Goal: Navigation & Orientation: Go to known website

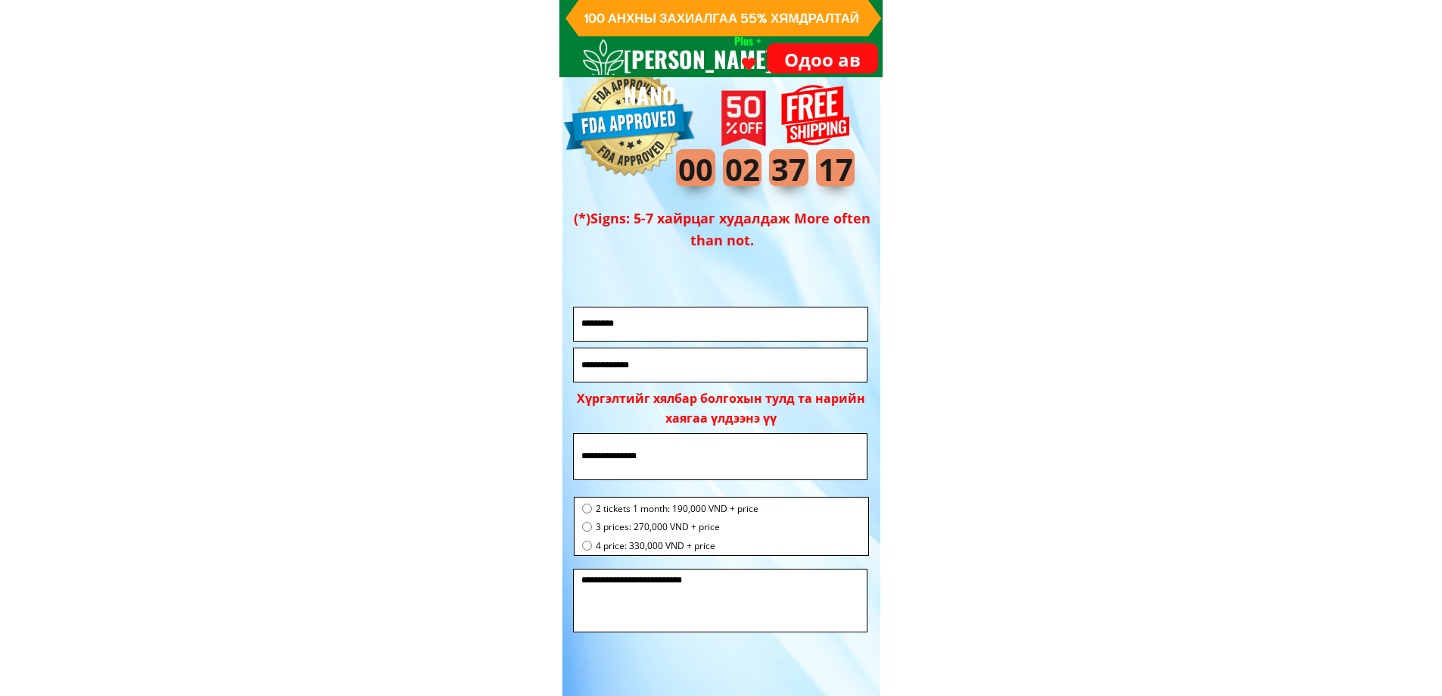
scroll to position [5224, 0]
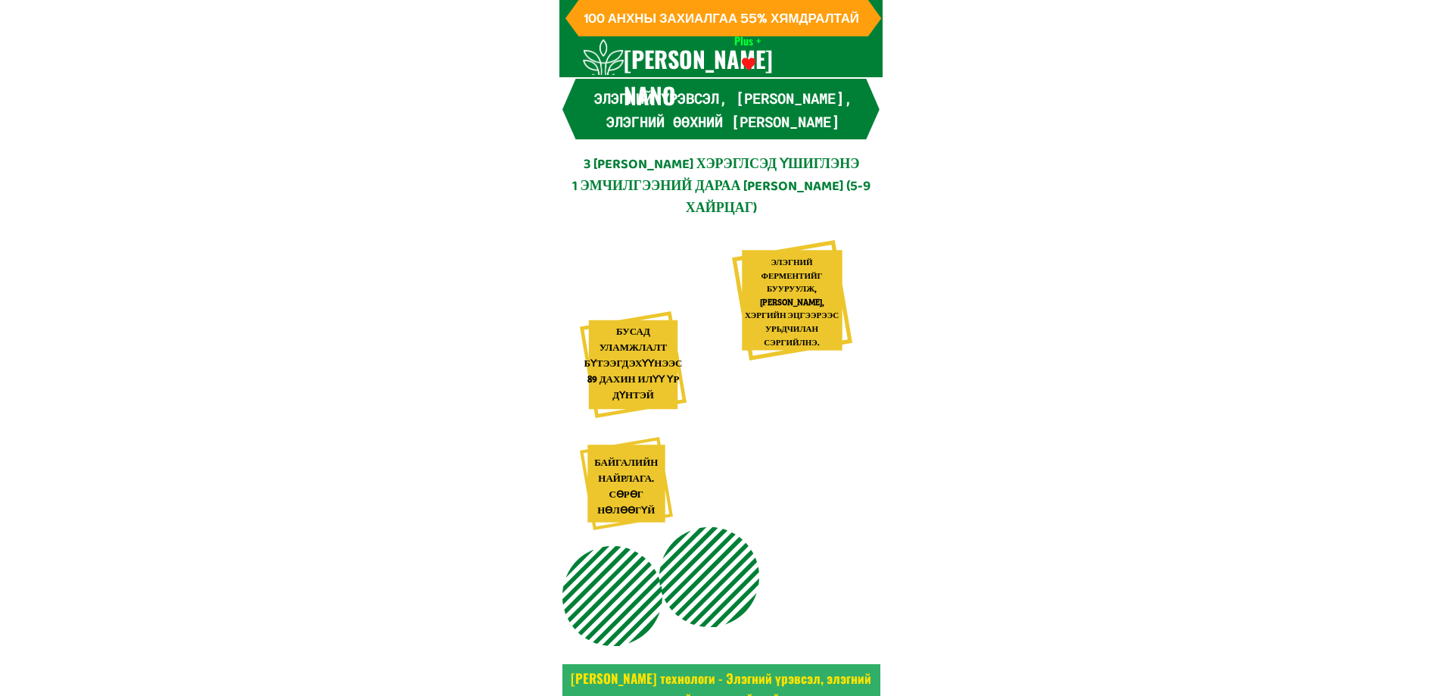
scroll to position [5224, 0]
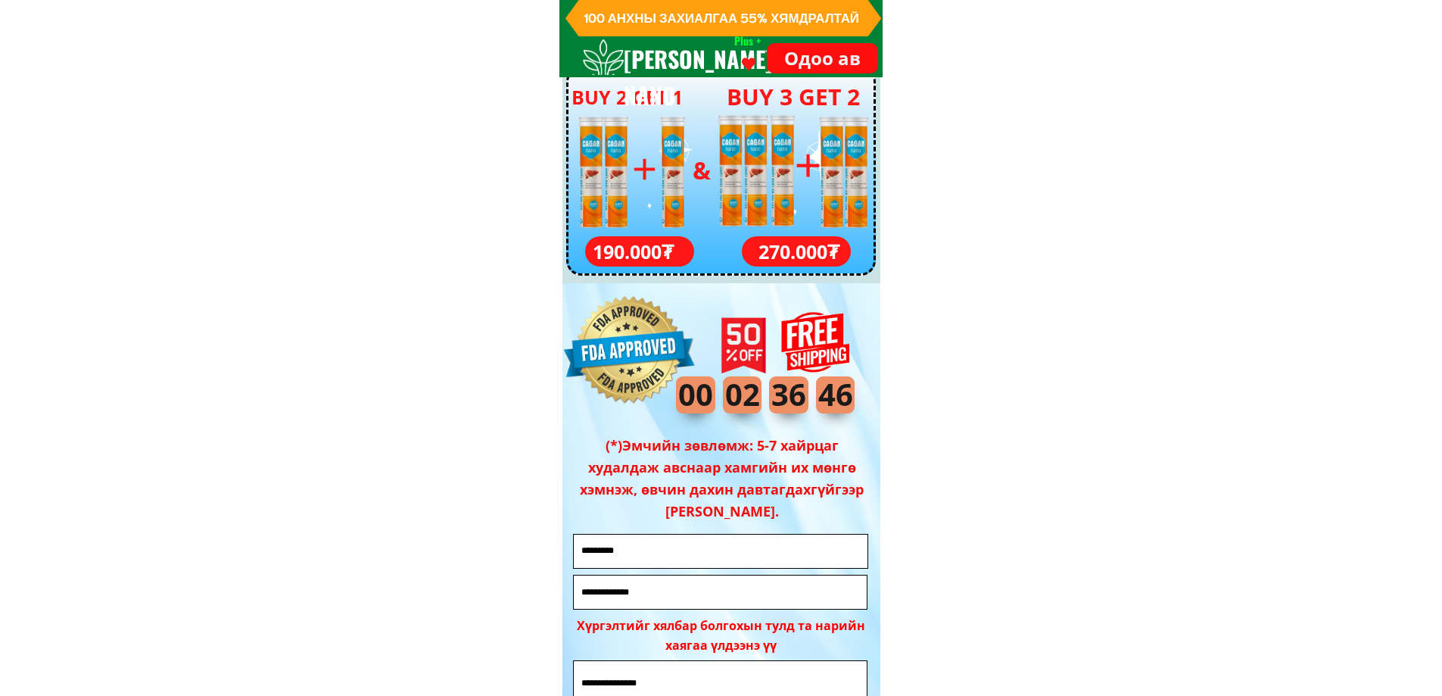
scroll to position [5527, 0]
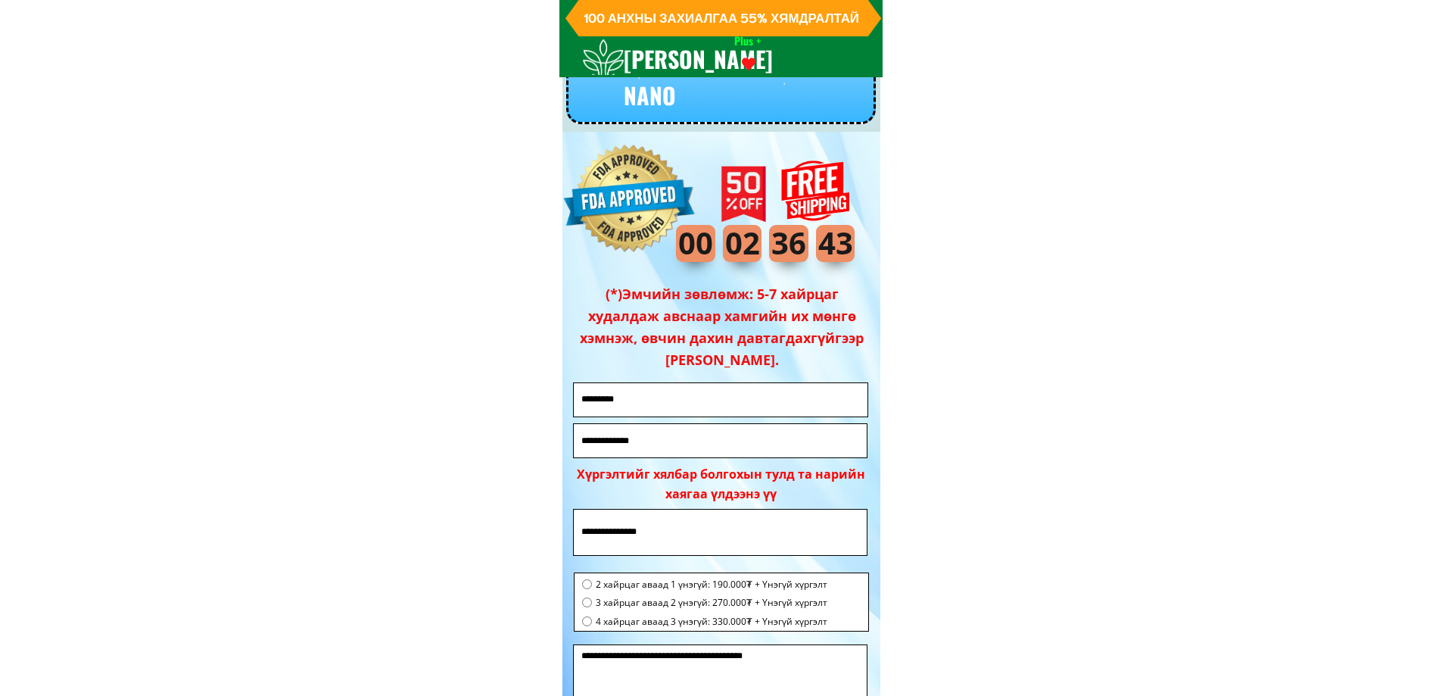
scroll to position [5375, 0]
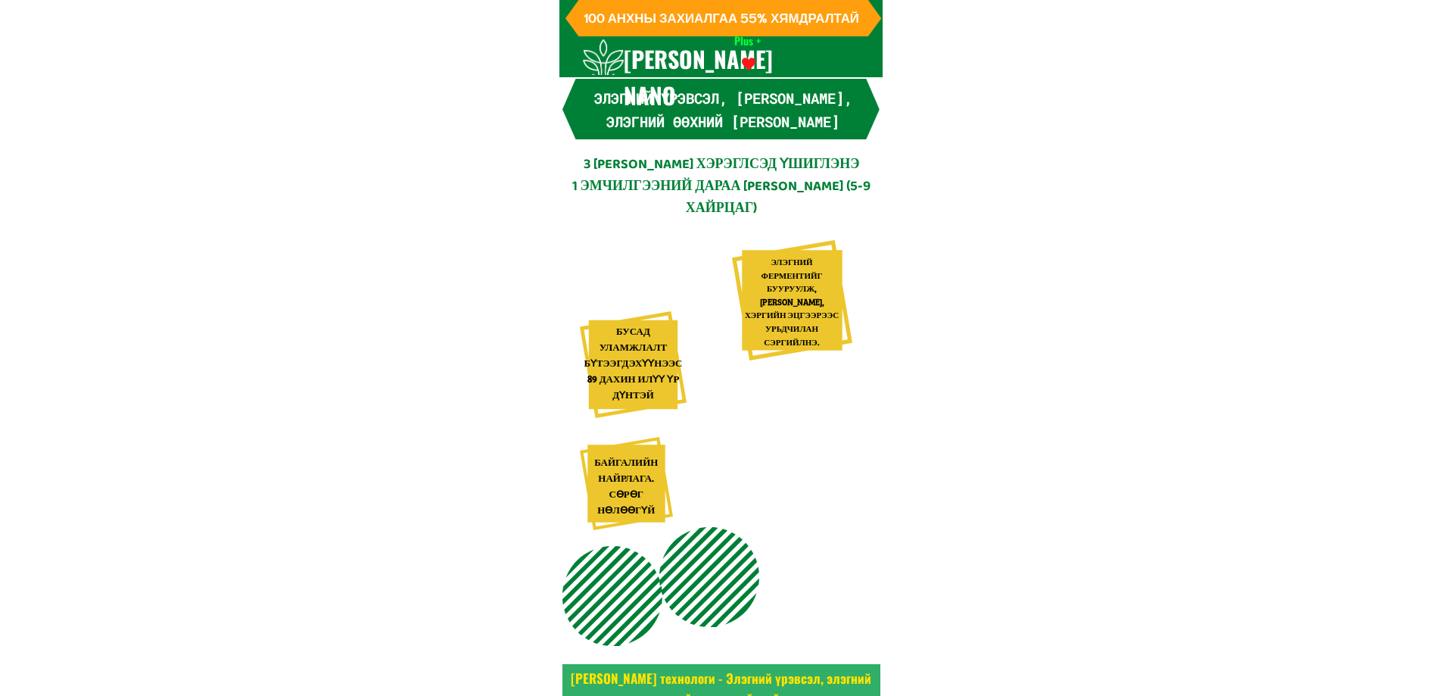
scroll to position [5375, 0]
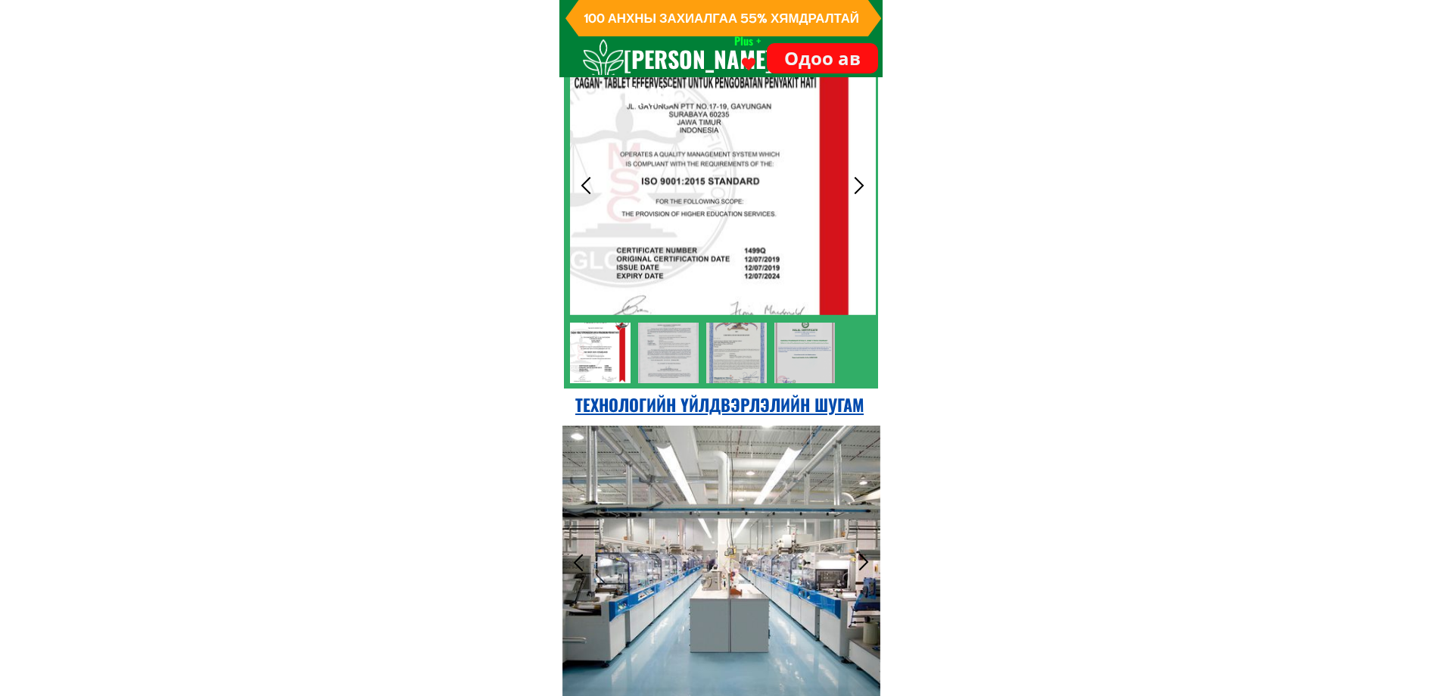
drag, startPoint x: 678, startPoint y: 503, endPoint x: 706, endPoint y: 493, distance: 29.7
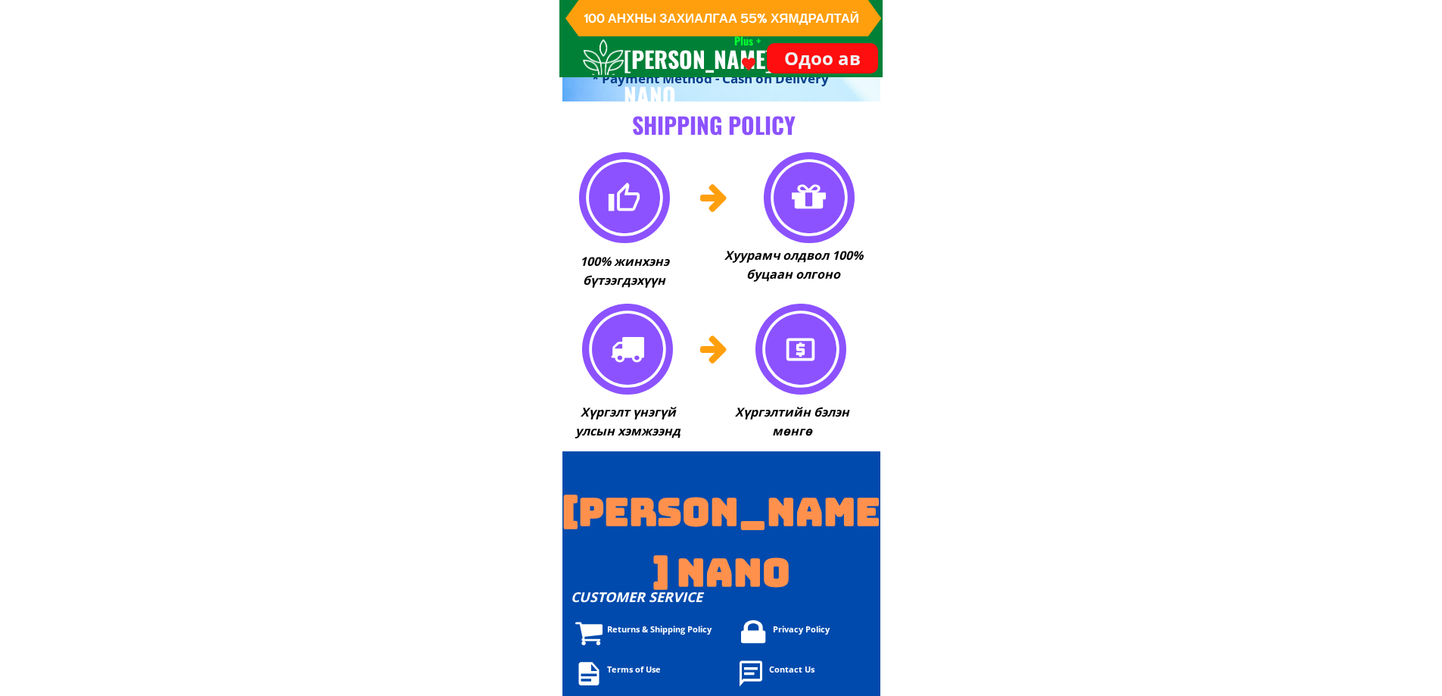
scroll to position [11022, 0]
